Goal: Find specific page/section

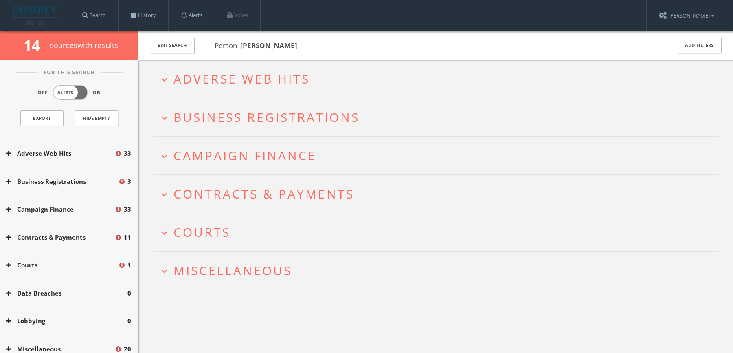
click at [242, 276] on span "Miscellaneous" at bounding box center [233, 270] width 119 height 17
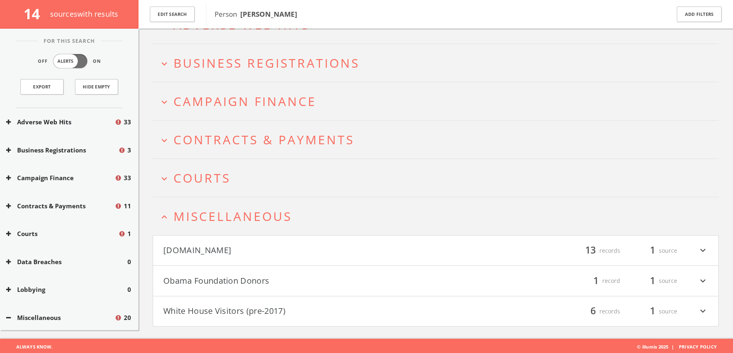
click at [271, 248] on button "Mugshots.com" at bounding box center [299, 251] width 273 height 14
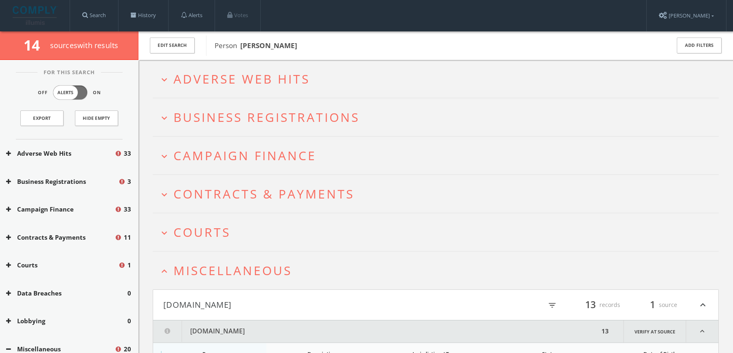
click at [290, 81] on span "Adverse Web Hits" at bounding box center [242, 78] width 136 height 17
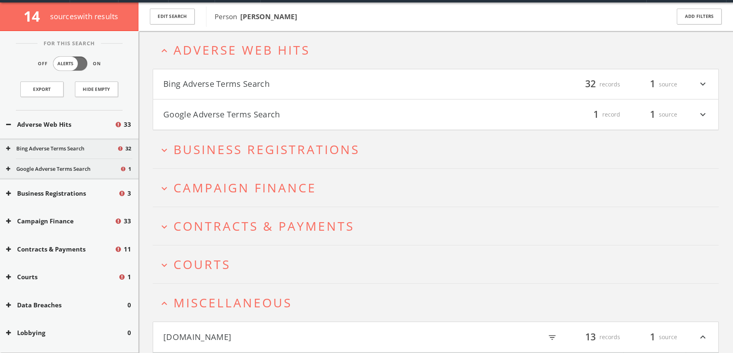
scroll to position [31, 0]
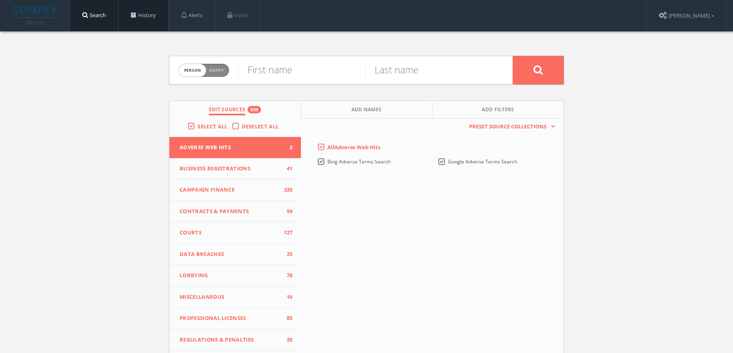
click at [155, 9] on link "History" at bounding box center [144, 15] width 50 height 31
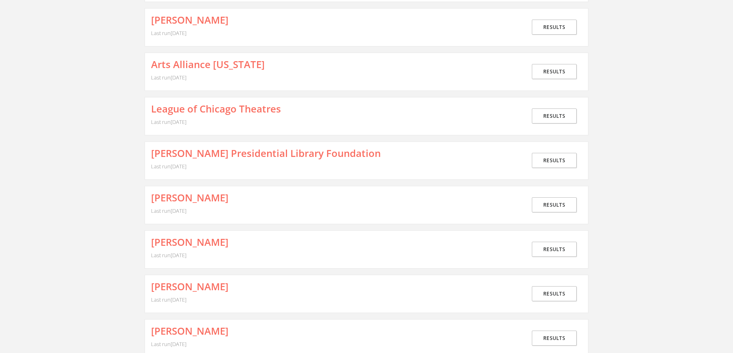
scroll to position [111, 0]
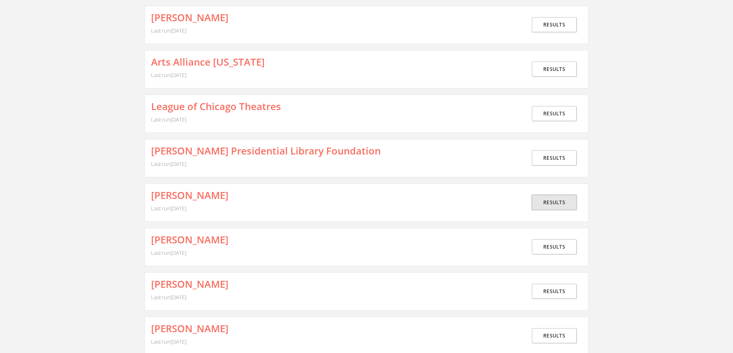
click at [545, 198] on link "Results" at bounding box center [554, 202] width 45 height 15
